Goal: Information Seeking & Learning: Learn about a topic

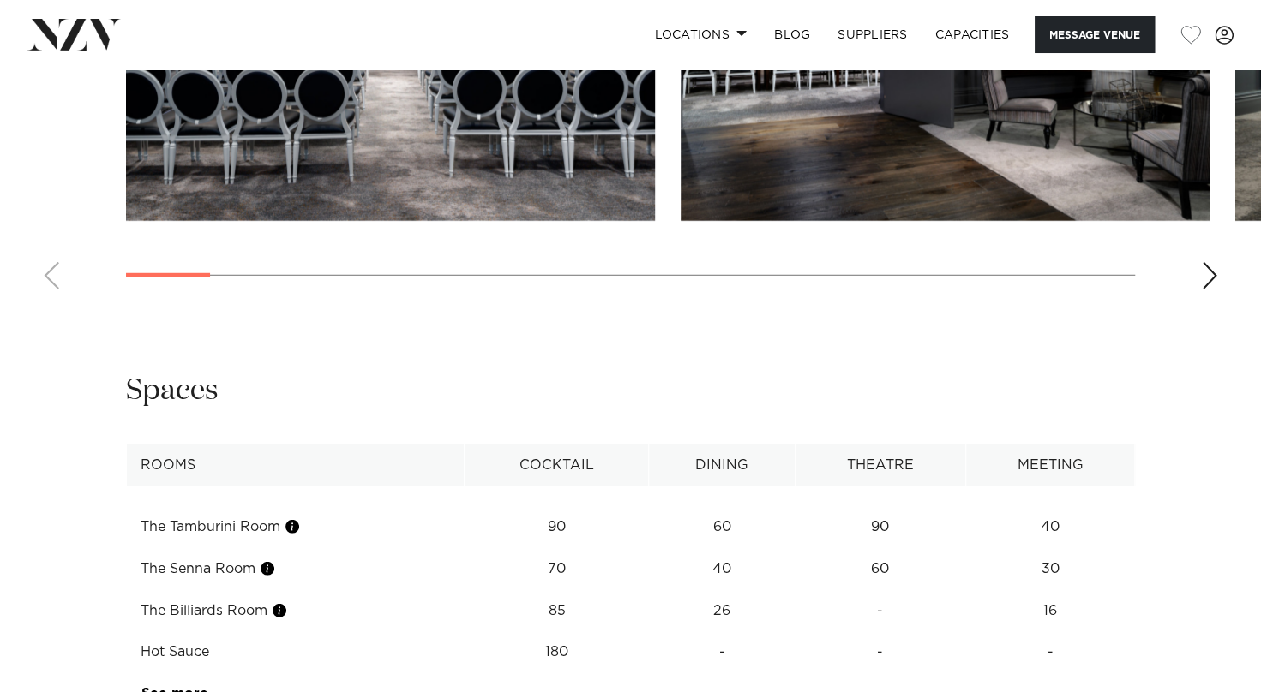
scroll to position [2656, 0]
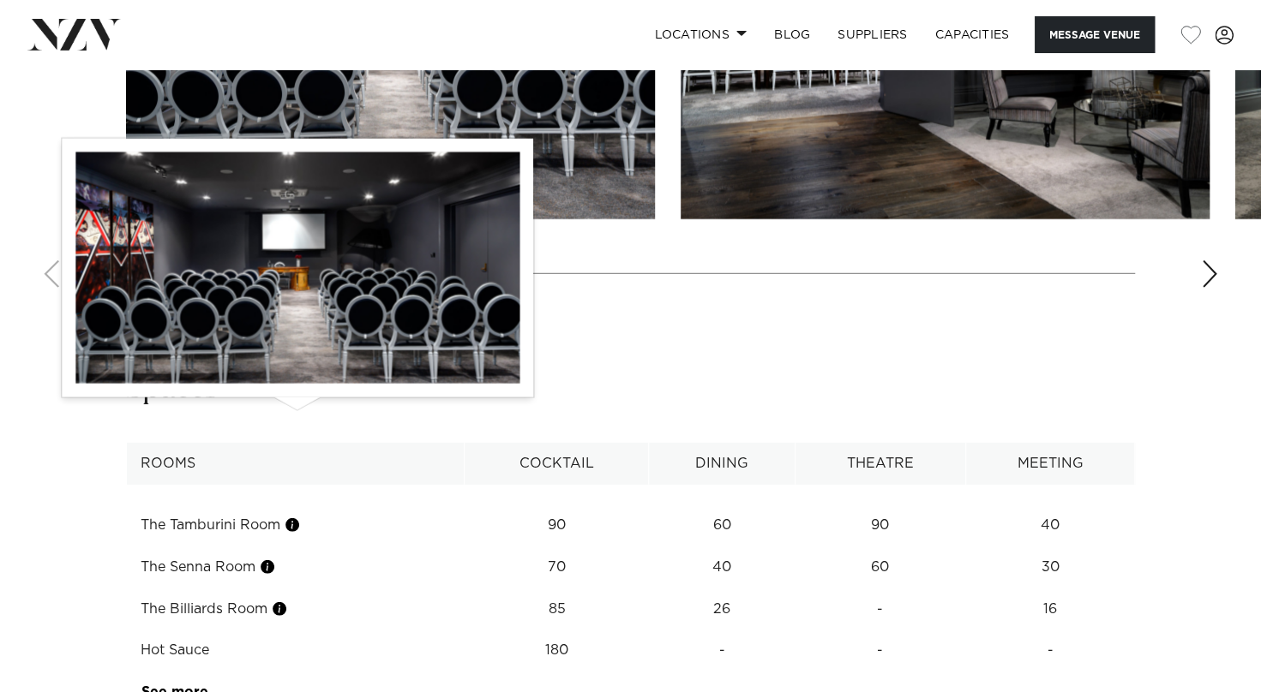
click at [301, 517] on button "button" at bounding box center [292, 525] width 17 height 17
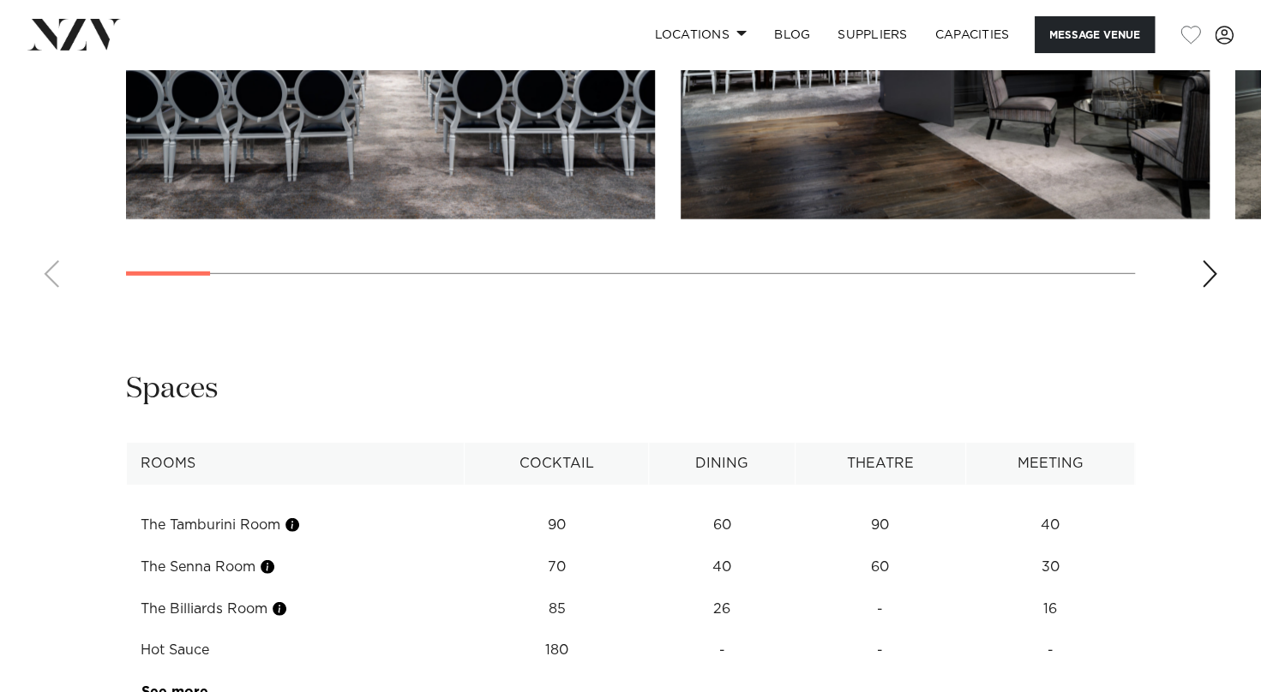
click at [296, 137] on swiper-container at bounding box center [630, 66] width 1261 height 470
click at [207, 505] on td "The Tamburini Room" at bounding box center [296, 526] width 338 height 42
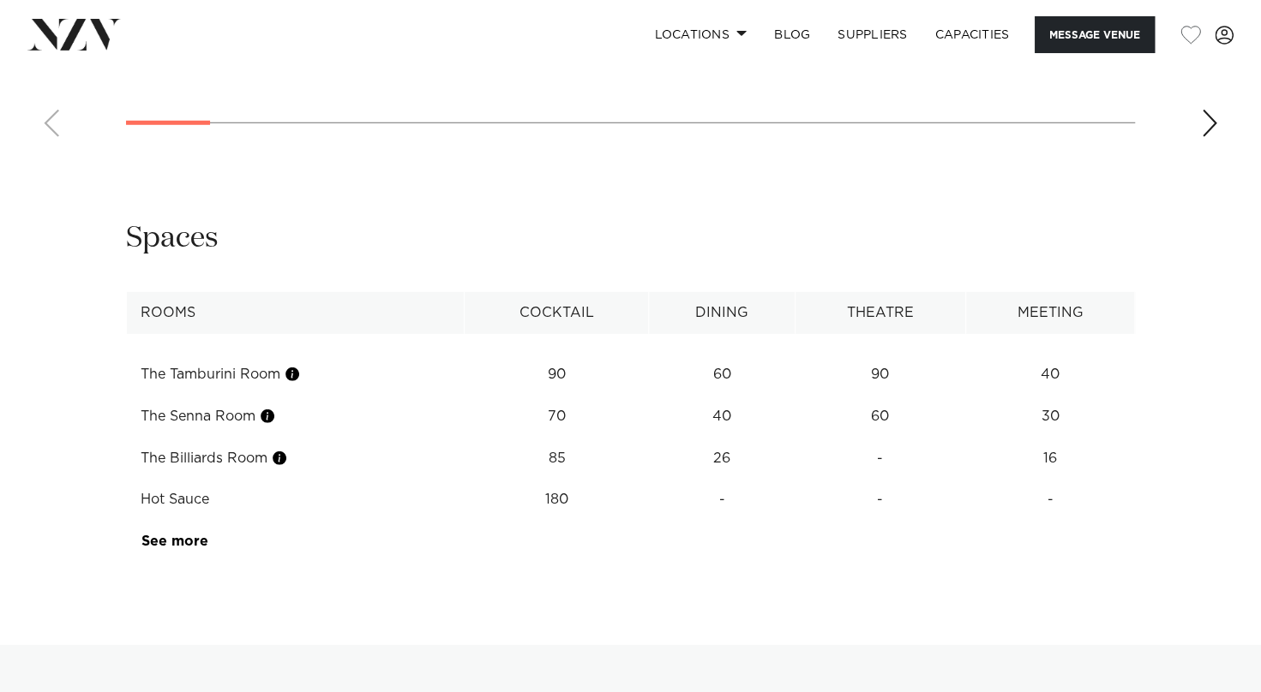
scroll to position [2840, 0]
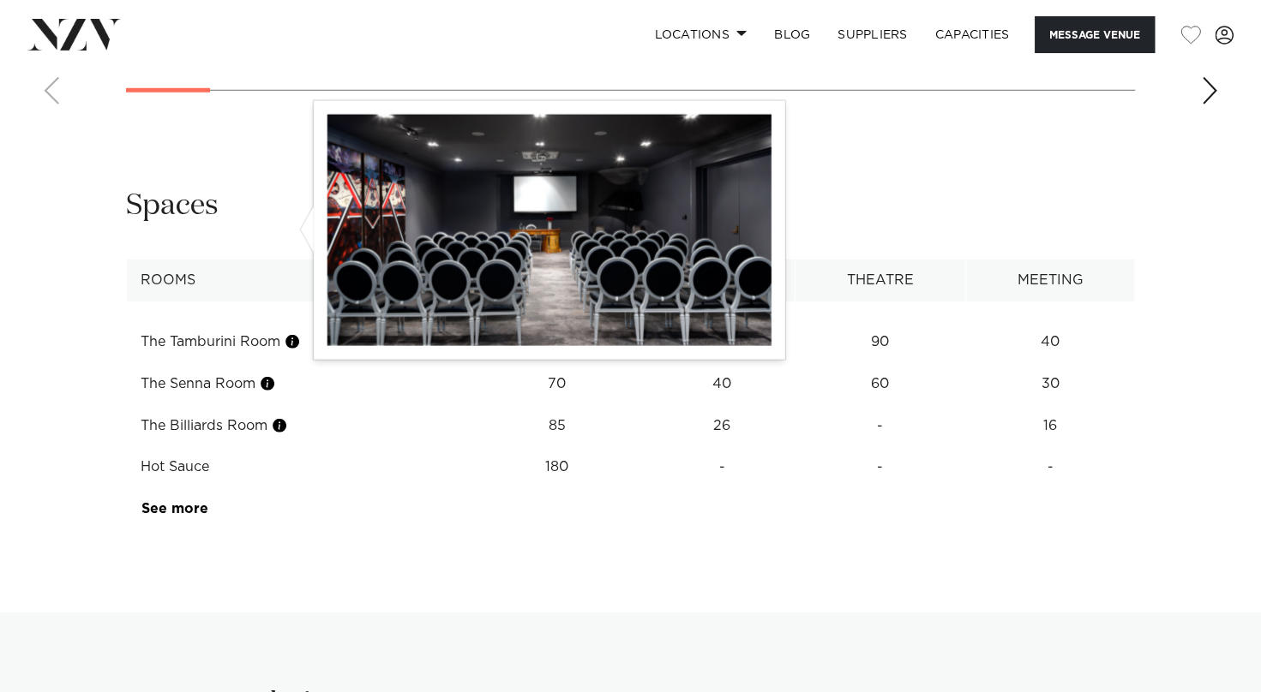
click at [293, 333] on button "button" at bounding box center [292, 341] width 17 height 17
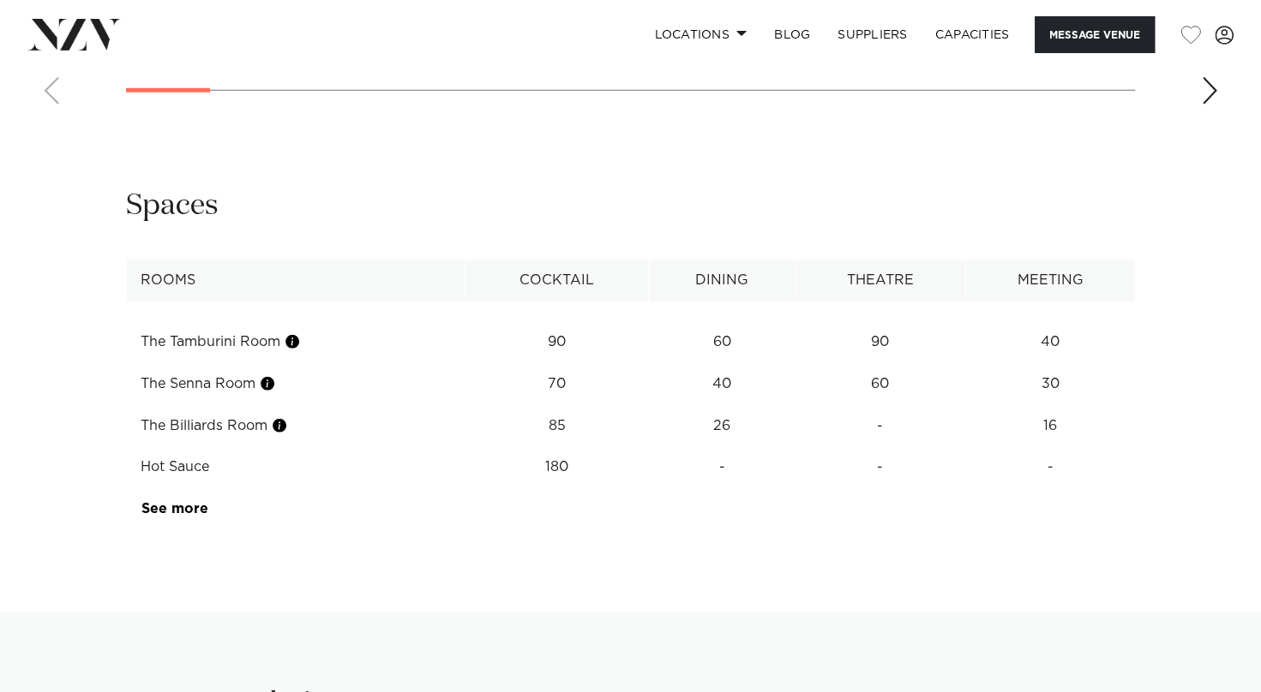
click at [408, 321] on td "The Tamburini Room" at bounding box center [296, 342] width 338 height 42
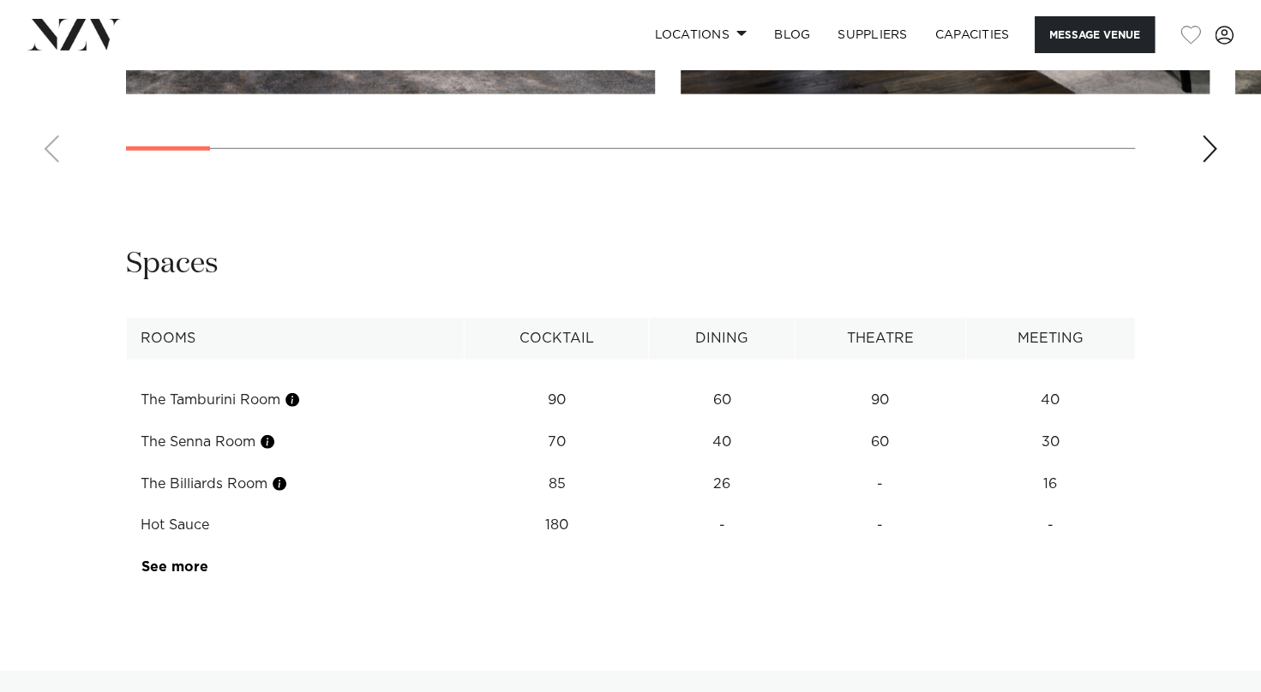
scroll to position [2754, 0]
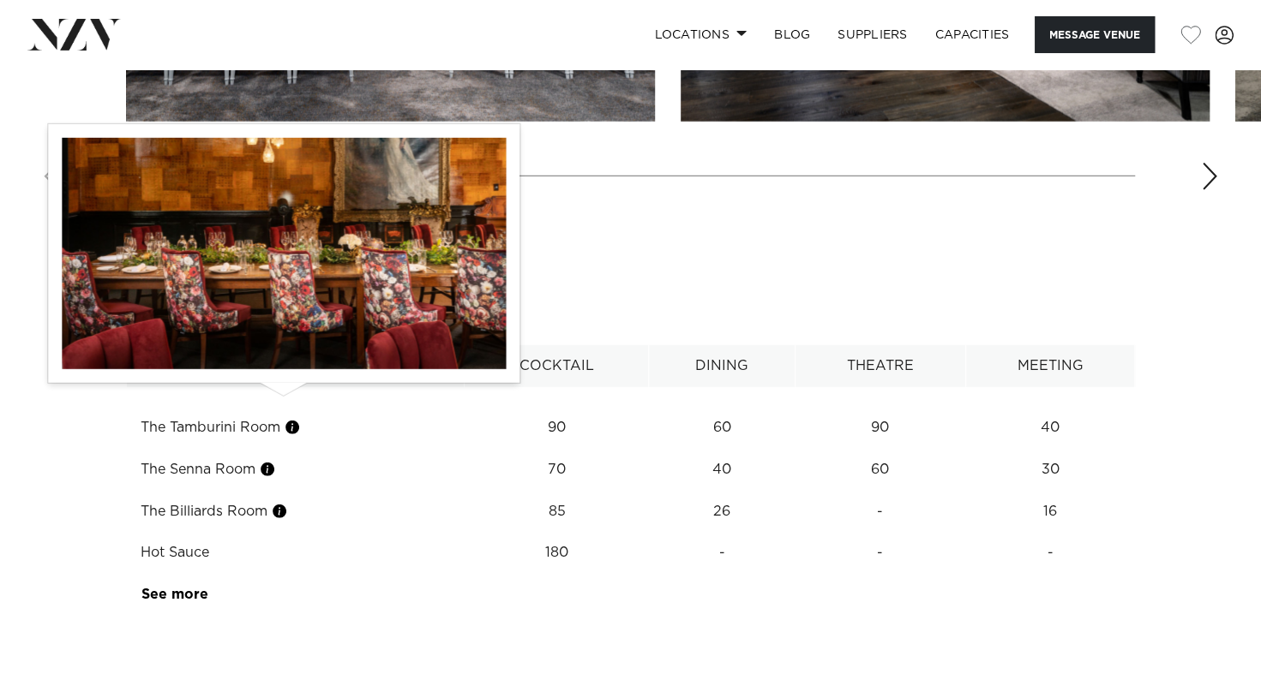
click at [288, 503] on button "button" at bounding box center [279, 511] width 17 height 17
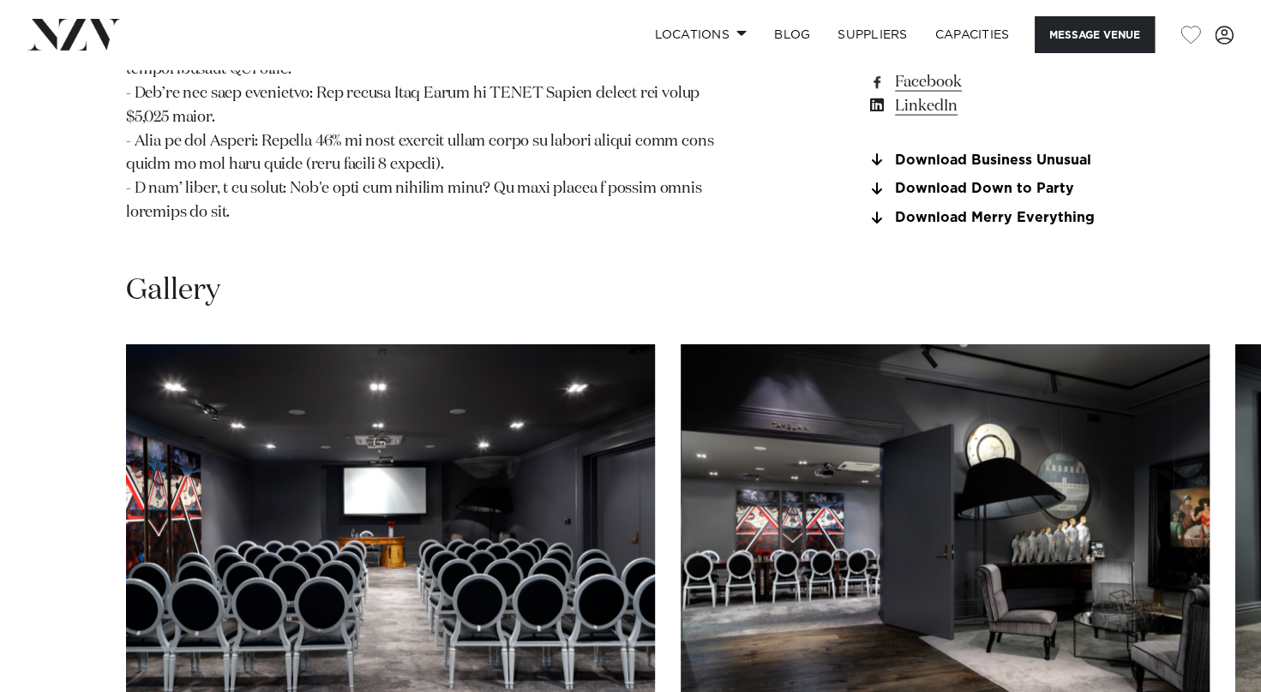
scroll to position [2142, 0]
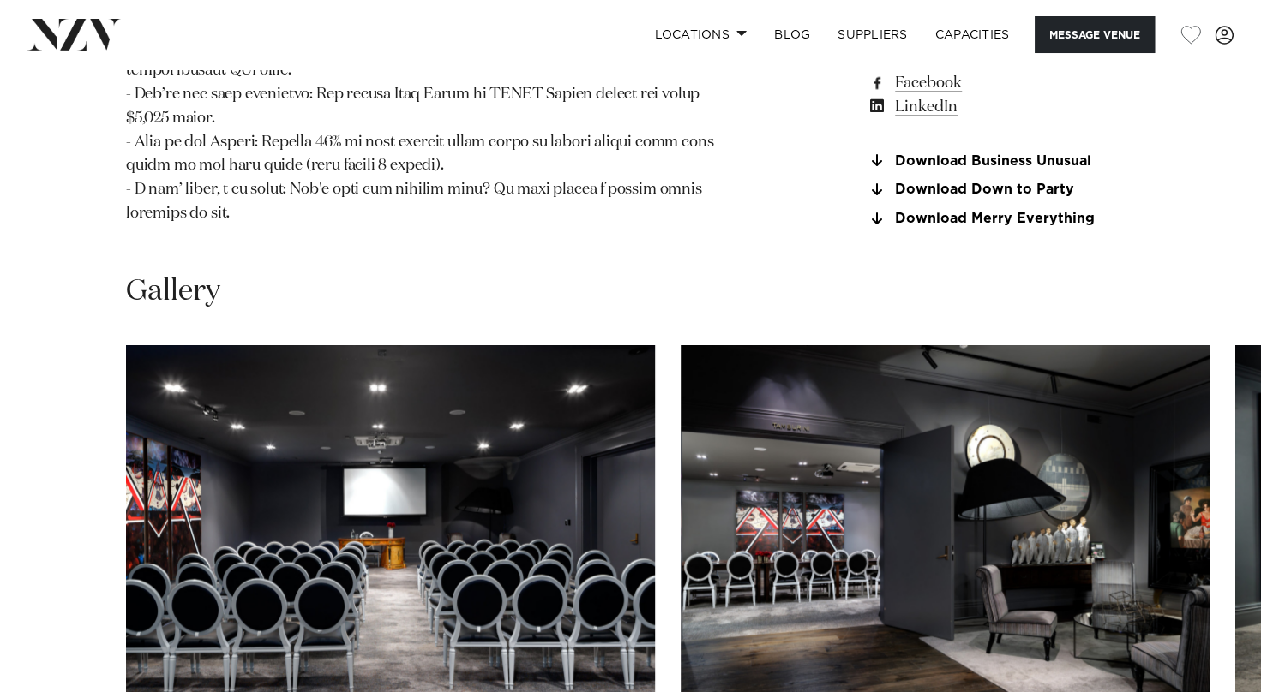
click at [1200, 674] on swiper-container at bounding box center [630, 580] width 1261 height 470
click at [1196, 669] on swiper-container at bounding box center [630, 580] width 1261 height 470
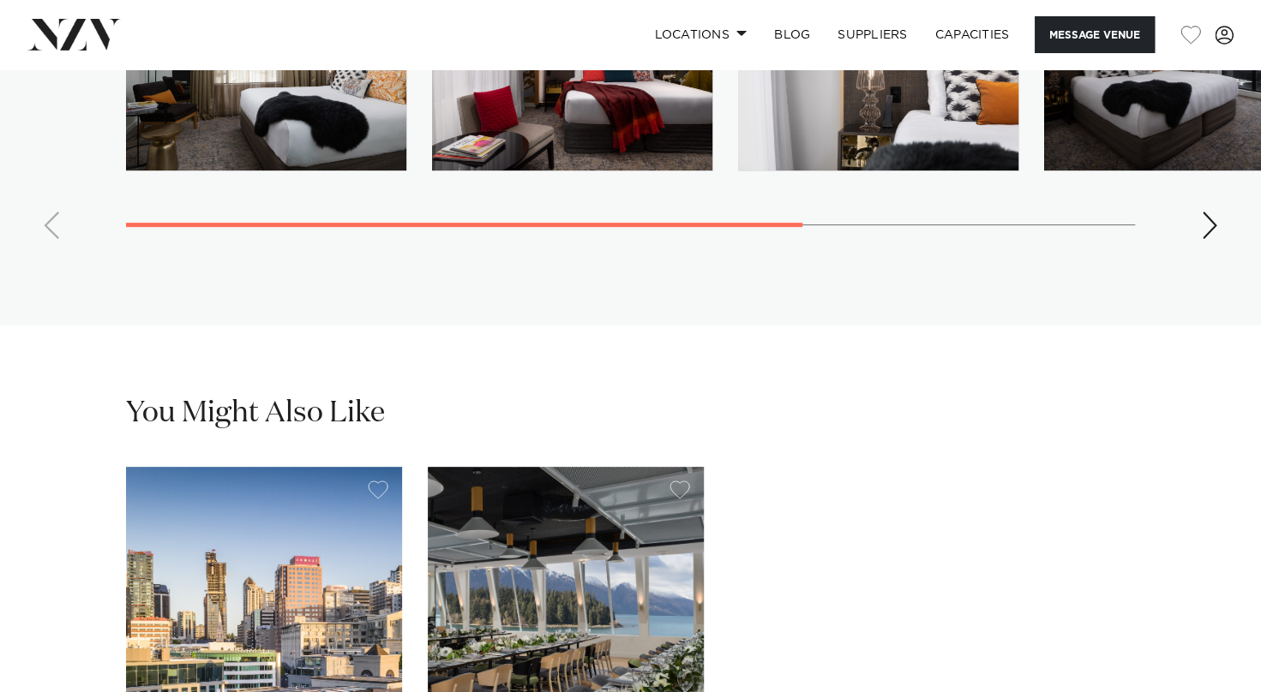
scroll to position [4285, 0]
